Goal: Transaction & Acquisition: Purchase product/service

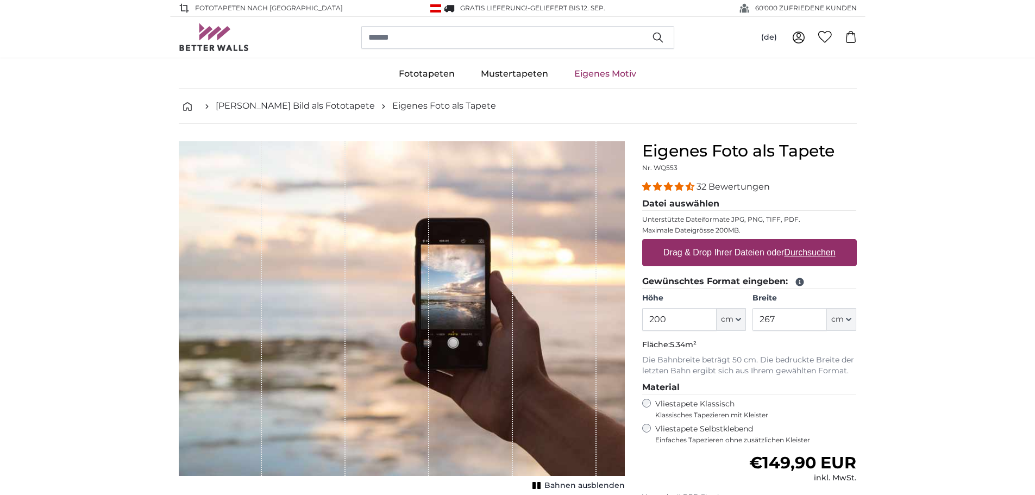
drag, startPoint x: 645, startPoint y: 323, endPoint x: 622, endPoint y: 323, distance: 23.4
click at [622, 323] on product-detail "Abbrechen Bild zuschneiden Bahnen ausblenden Eigenes Foto als Tapete Nr. WQ553 …" at bounding box center [517, 377] width 695 height 507
type input "60"
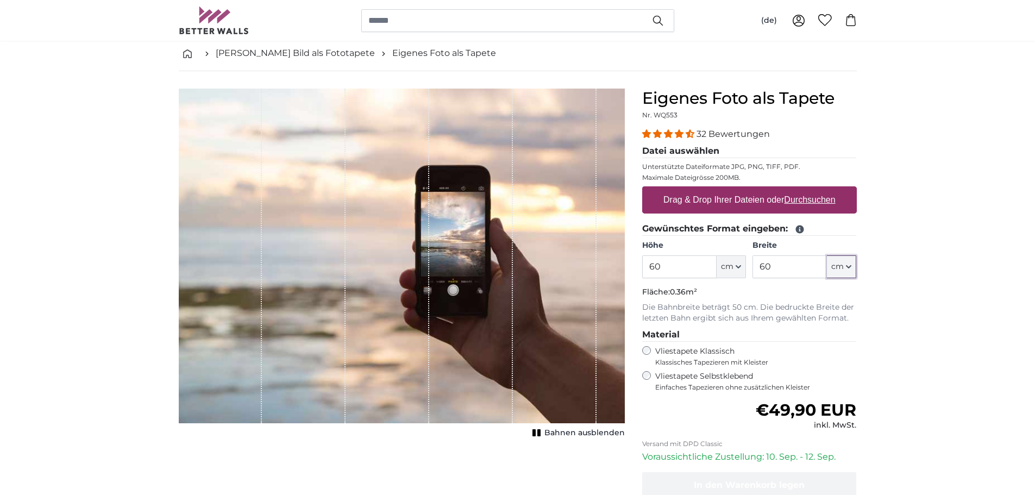
scroll to position [72, 0]
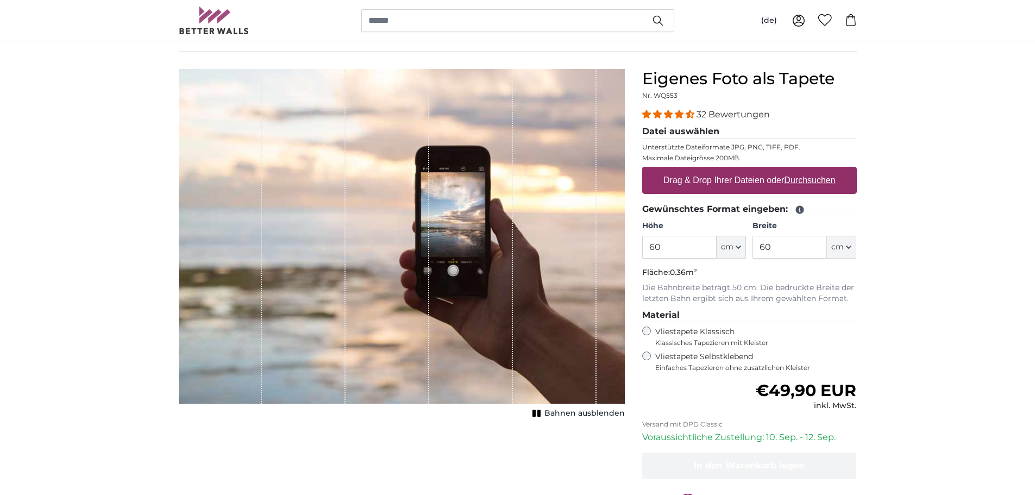
click at [690, 356] on label "Vliestapete Selbstklebend Einfaches Tapezieren ohne zusätzlichen Kleister" at bounding box center [756, 361] width 202 height 21
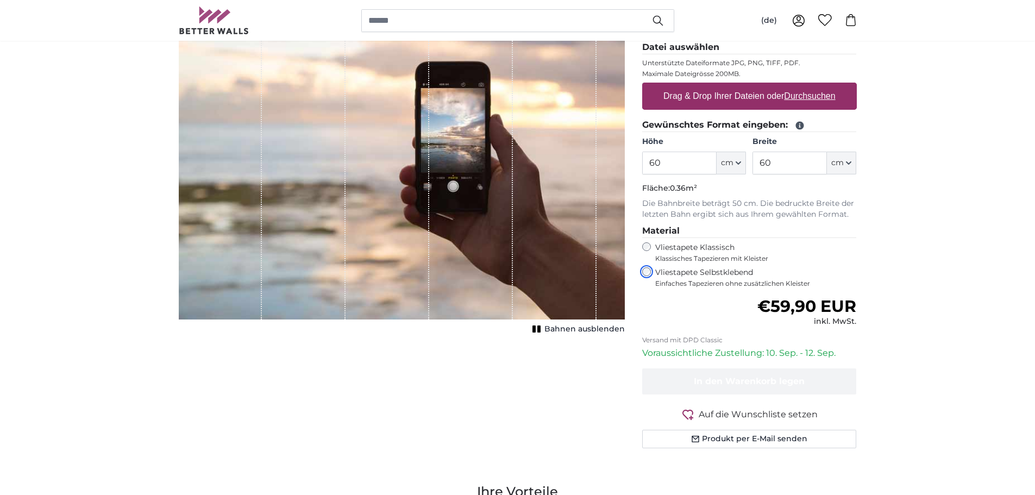
scroll to position [72, 0]
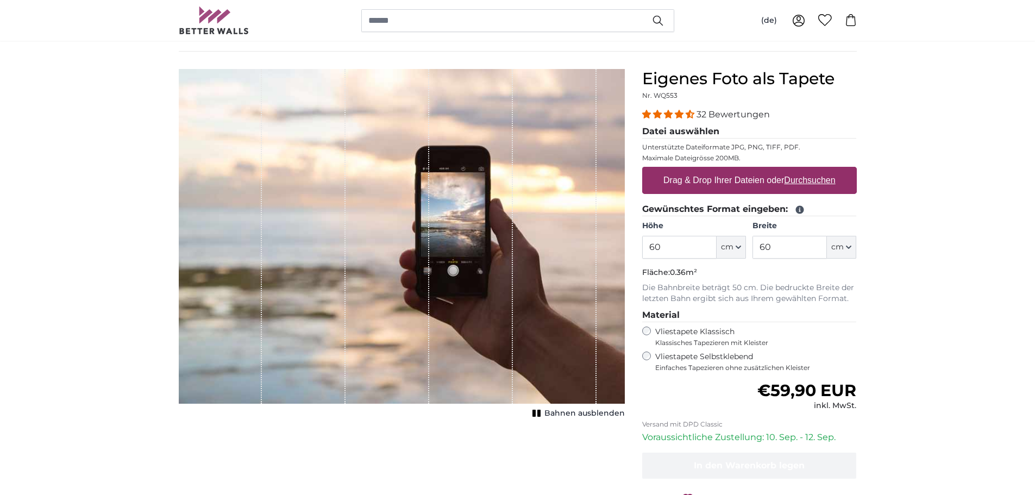
click at [542, 411] on icon "1 of 1" at bounding box center [536, 413] width 11 height 8
click at [541, 411] on rect "1 of 1" at bounding box center [539, 413] width 3 height 7
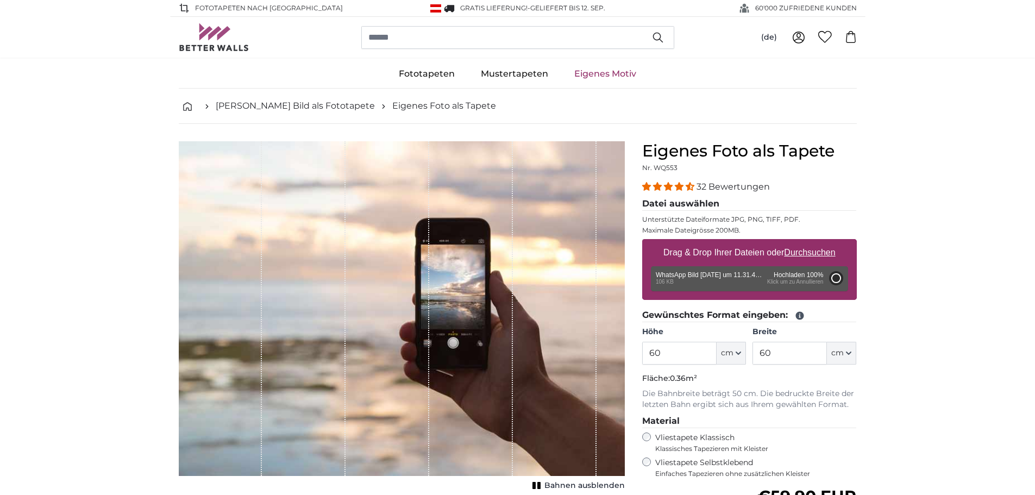
type input "66"
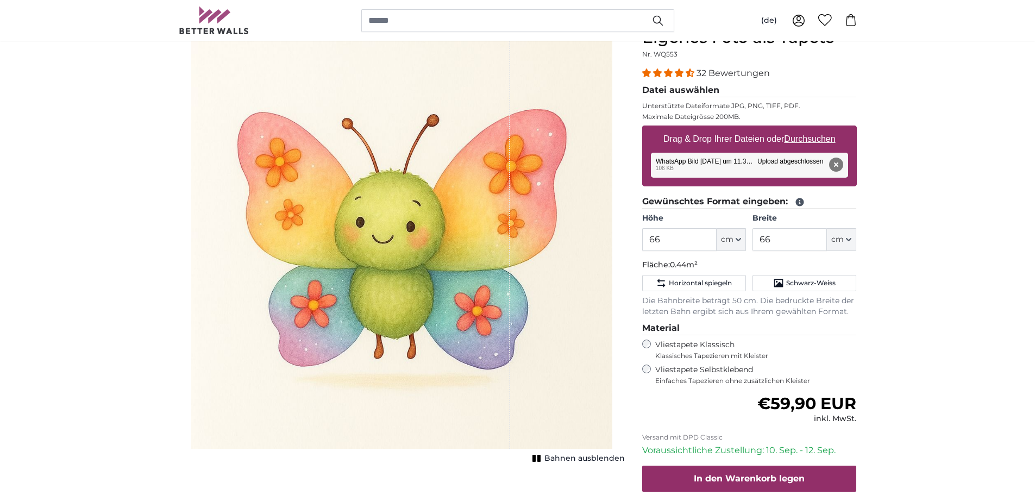
scroll to position [145, 0]
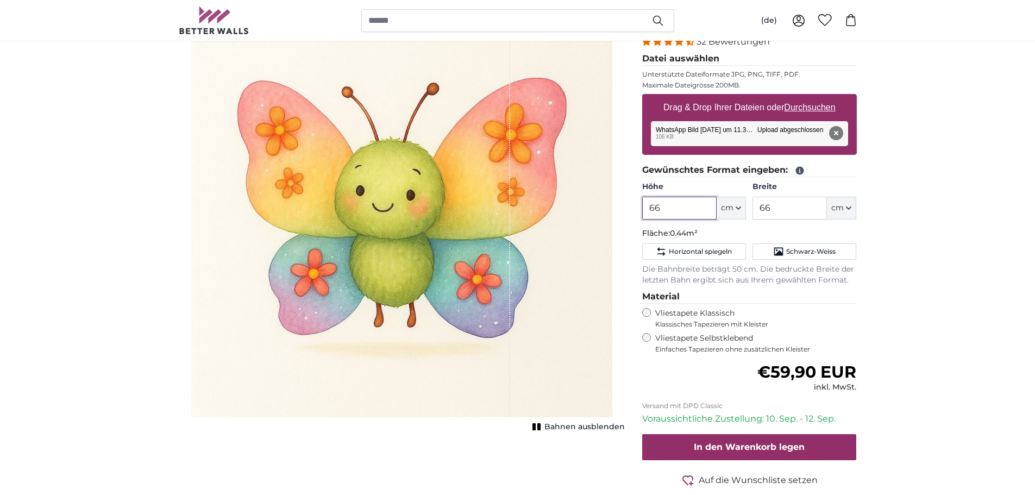
drag, startPoint x: 683, startPoint y: 212, endPoint x: 628, endPoint y: 211, distance: 55.4
click at [628, 211] on product-detail "Abbrechen Bild zuschneiden Bahnen ausblenden Eigenes Foto als Tapete Nr. WQ553 …" at bounding box center [517, 259] width 695 height 561
type input "6"
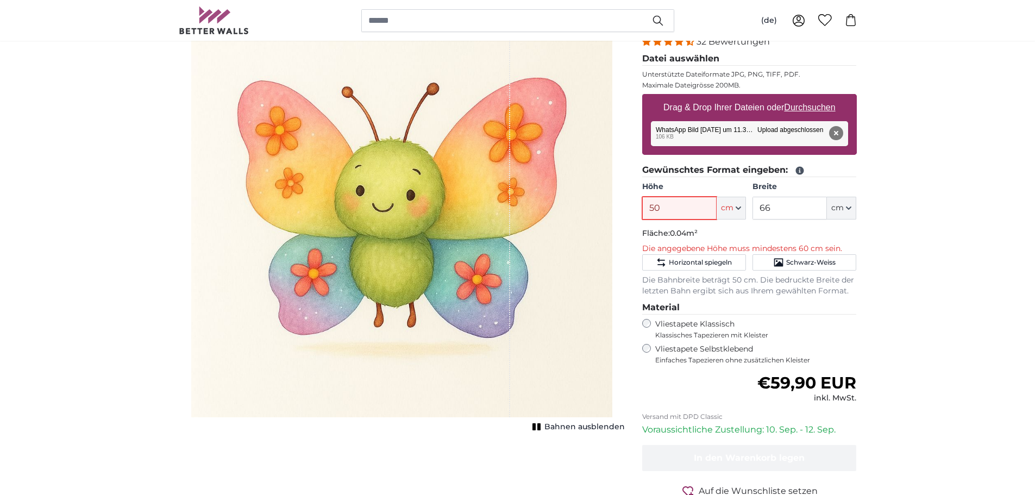
type input "50"
click at [781, 286] on p "Die Bahnbreite beträgt 50 cm. Die bedruckte Breite der letzten Bahn ergibt sich…" at bounding box center [749, 286] width 215 height 22
click at [732, 242] on fieldset "Gewünschtes Format eingeben: Höhe 50 ft cm Centimeter (cm) Inches (inch) Feet (…" at bounding box center [749, 230] width 215 height 133
drag, startPoint x: 668, startPoint y: 209, endPoint x: 618, endPoint y: 209, distance: 49.4
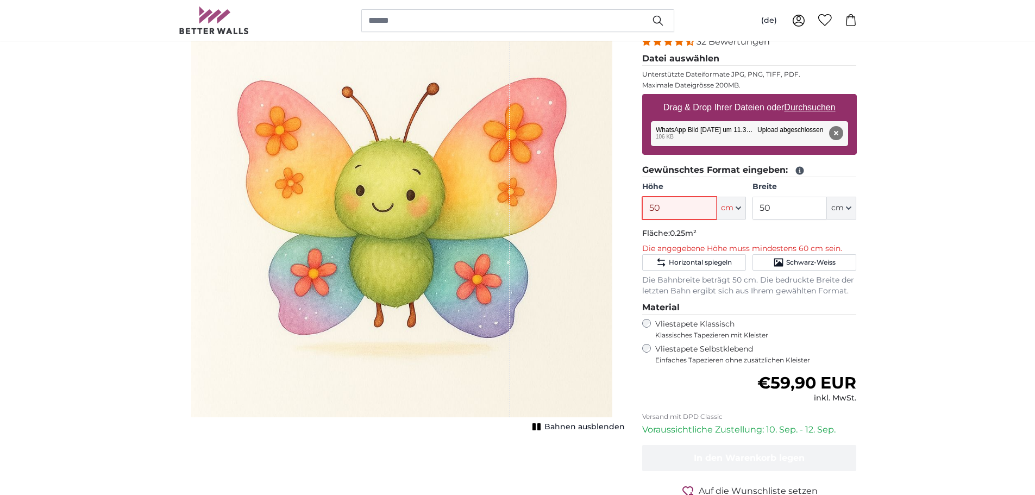
click at [632, 209] on product-detail "Abbrechen Bild zuschneiden Bahnen ausblenden Eigenes Foto als Tapete Nr. WQ553 …" at bounding box center [517, 265] width 695 height 572
type input "60"
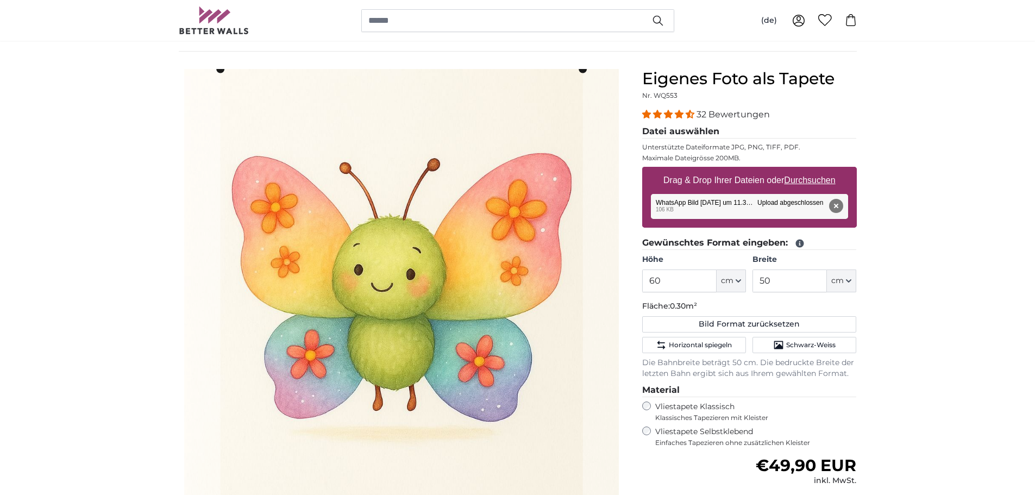
scroll to position [145, 0]
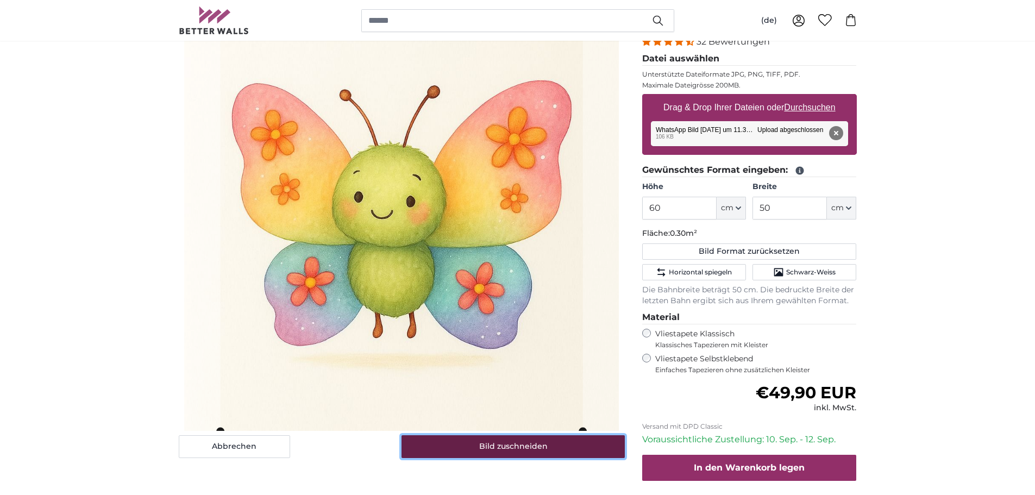
click at [491, 444] on button "Bild zuschneiden" at bounding box center [512, 446] width 223 height 23
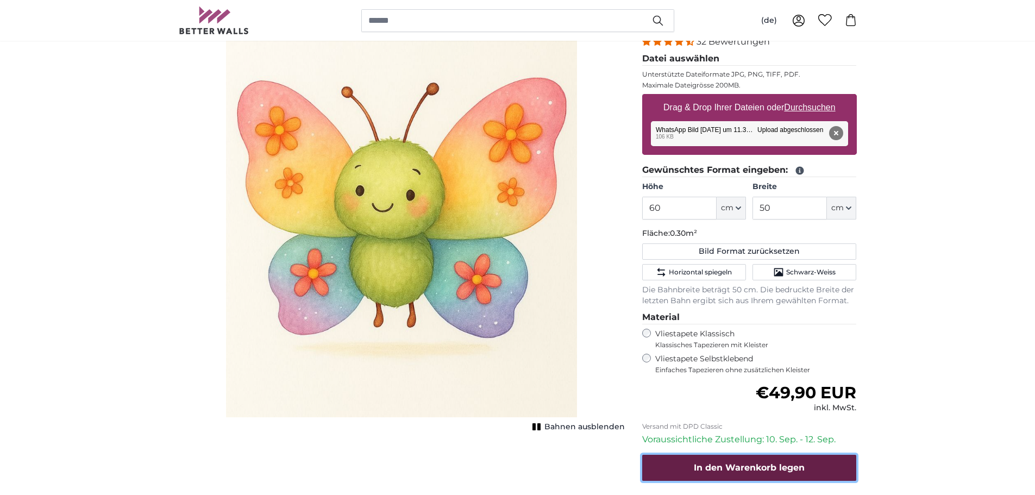
click at [784, 472] on span "In den Warenkorb legen" at bounding box center [749, 467] width 111 height 10
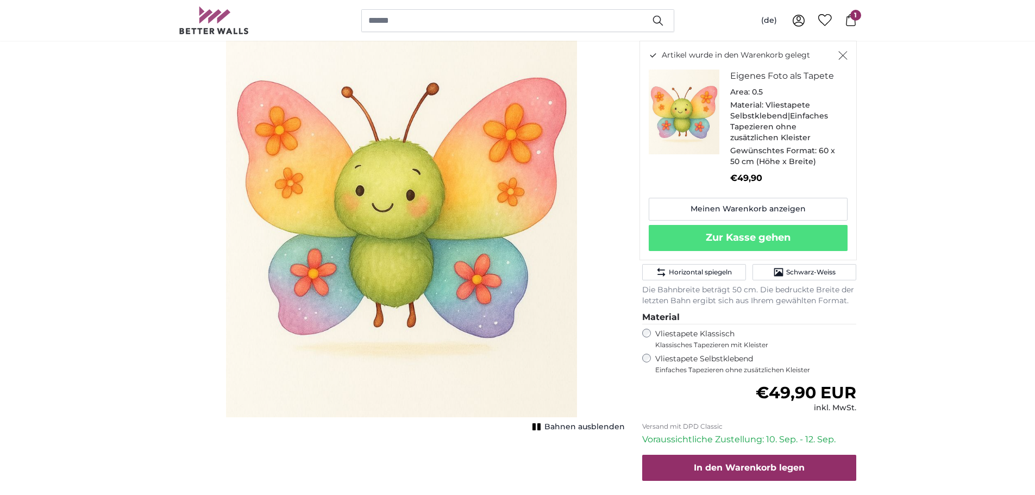
click at [841, 54] on icon "Schließen" at bounding box center [842, 55] width 9 height 9
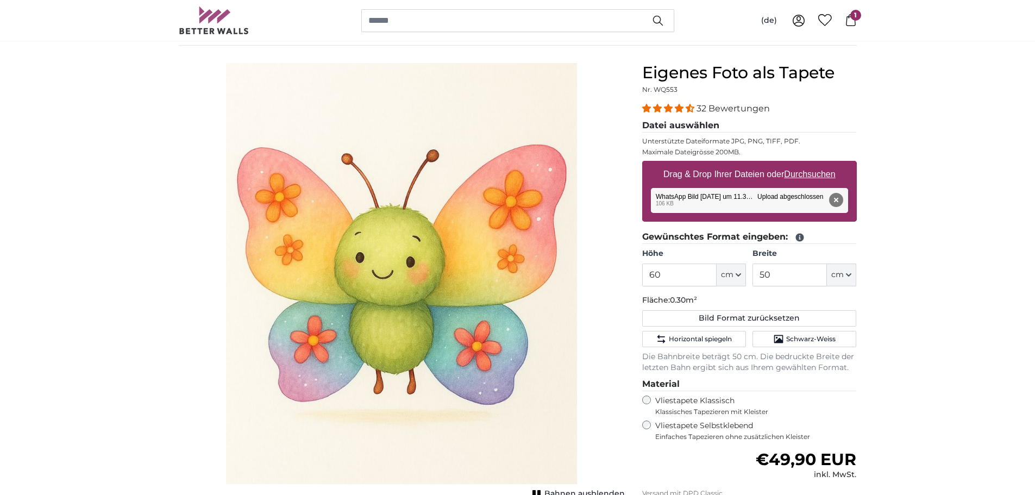
scroll to position [0, 0]
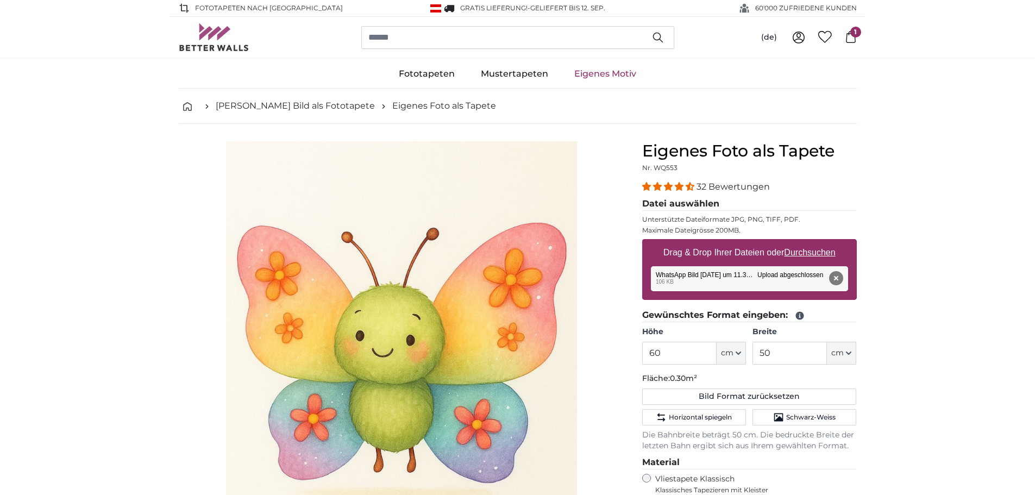
click at [584, 72] on link "Eigenes Motiv" at bounding box center [605, 74] width 88 height 28
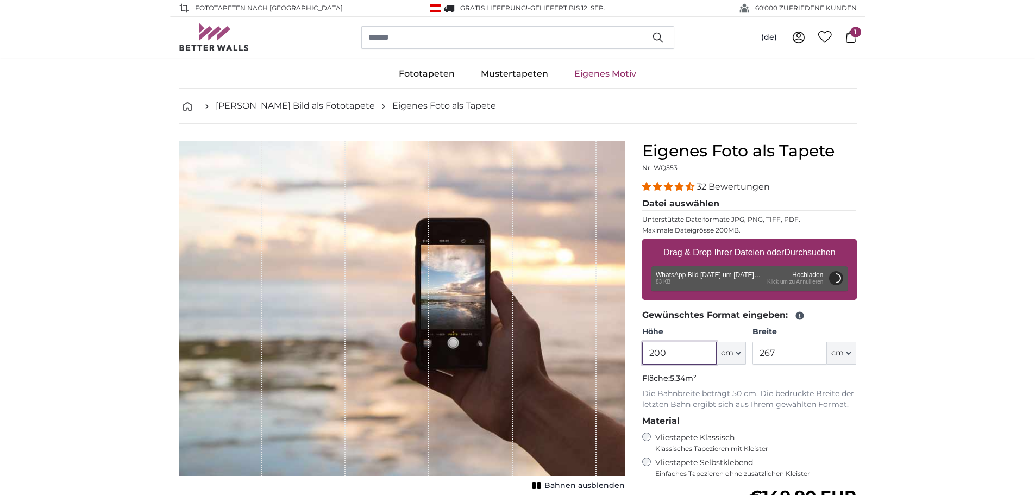
drag, startPoint x: 675, startPoint y: 357, endPoint x: 634, endPoint y: 355, distance: 40.3
click at [635, 355] on div "Eigenes Foto als Tapete Nr. WQ553 32 Bewertungen Datei auswählen Unterstützte D…" at bounding box center [749, 402] width 232 height 523
type input "60"
type input "66"
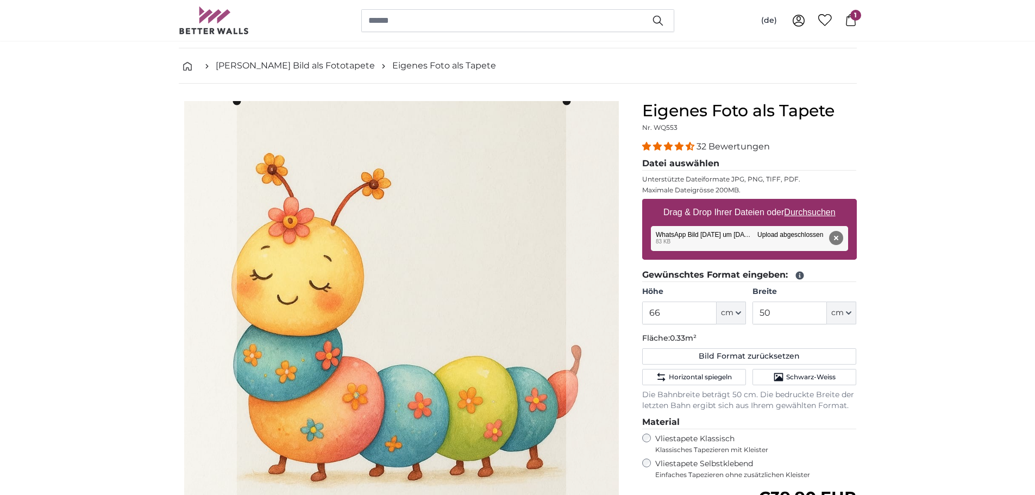
scroll to position [72, 0]
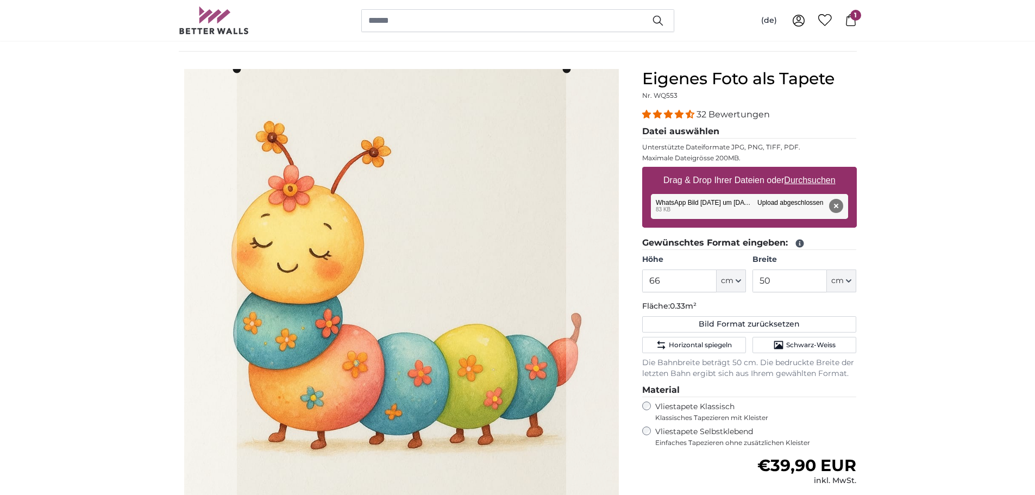
click at [269, 151] on cropper-handle at bounding box center [401, 286] width 329 height 435
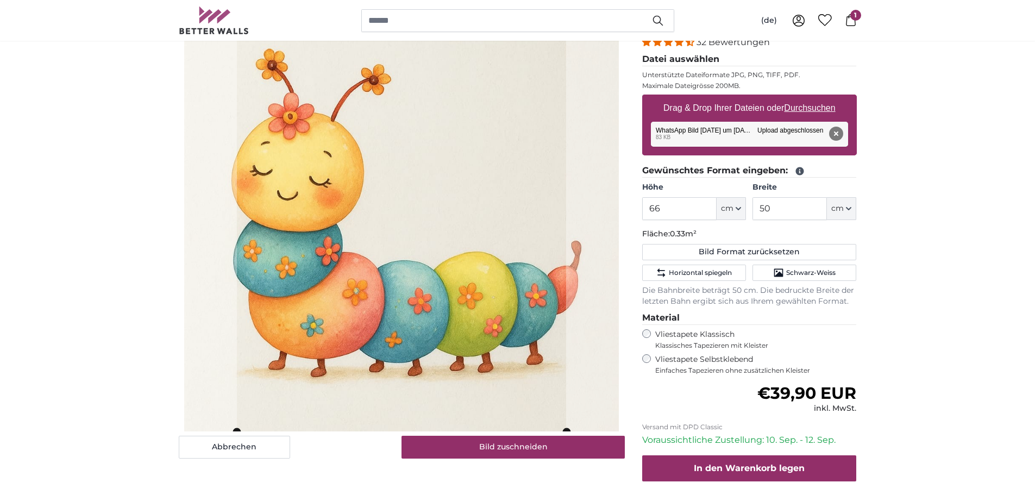
scroll to position [145, 0]
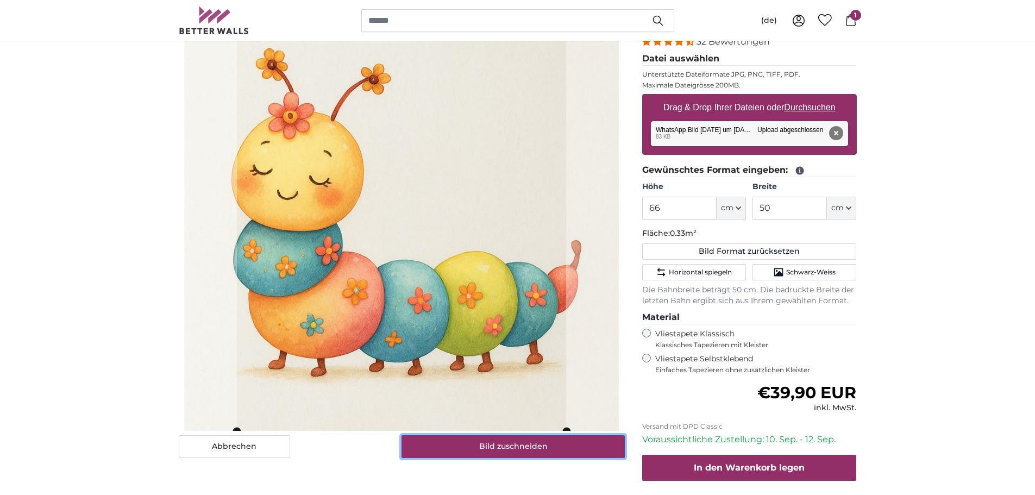
click at [482, 442] on button "Bild zuschneiden" at bounding box center [512, 446] width 223 height 23
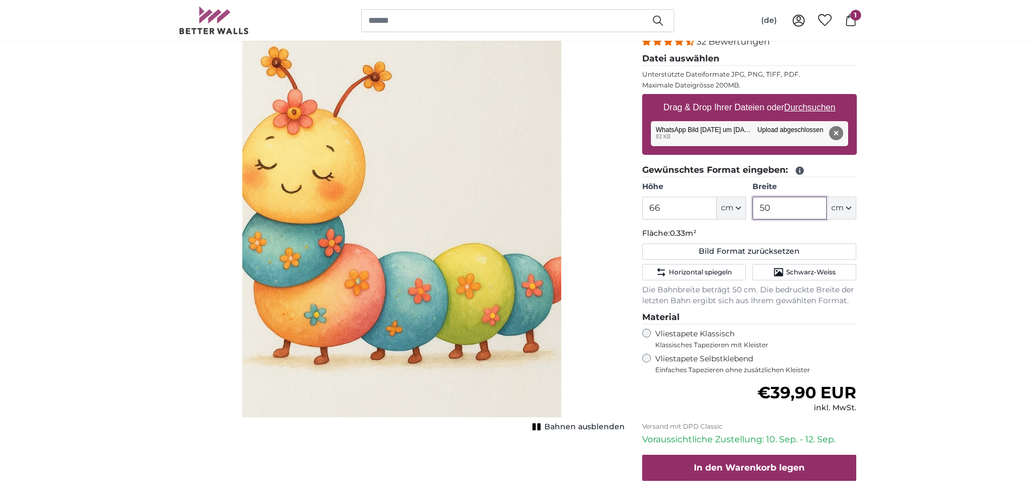
click at [744, 209] on div "Höhe 66 ft cm Centimeter (cm) Inches (inch) Feet (ft. in.) Breite 50 ft cm Cent…" at bounding box center [749, 200] width 215 height 38
type input "60"
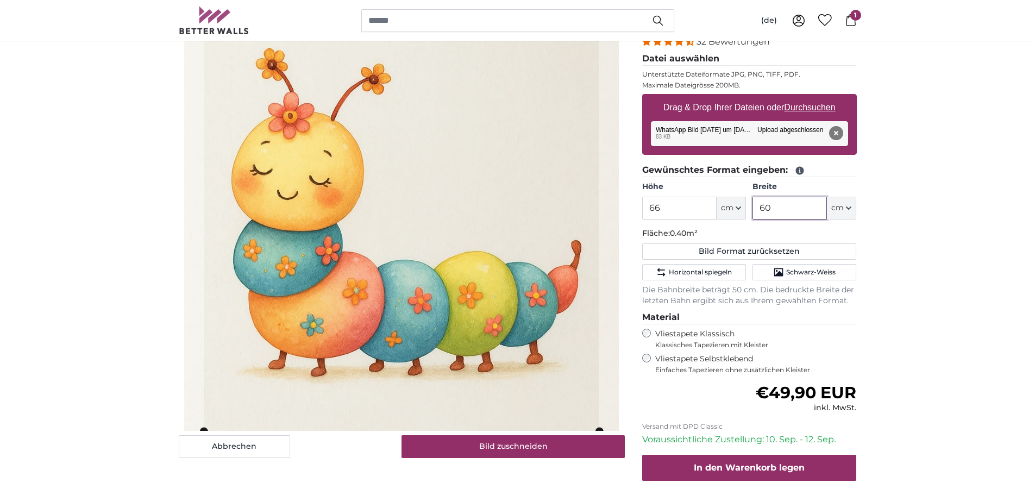
type input "60"
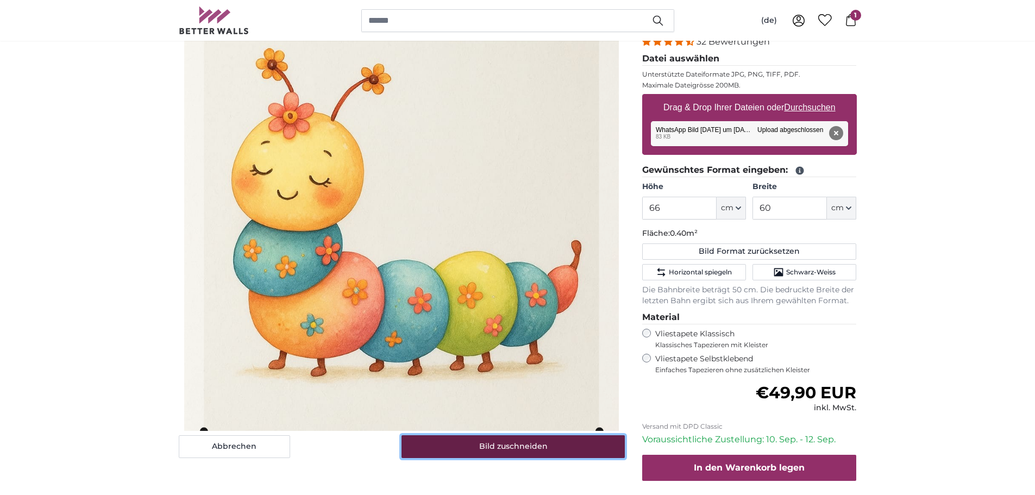
click at [480, 443] on button "Bild zuschneiden" at bounding box center [512, 446] width 223 height 23
